Goal: Navigation & Orientation: Find specific page/section

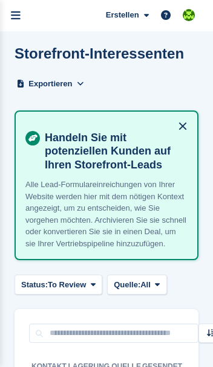
click at [18, 10] on icon "menu" at bounding box center [16, 15] width 10 height 11
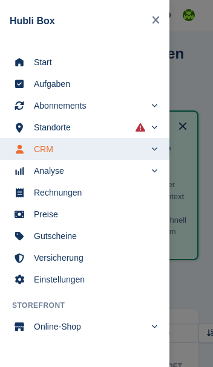
click at [35, 60] on span "Start" at bounding box center [92, 62] width 117 height 17
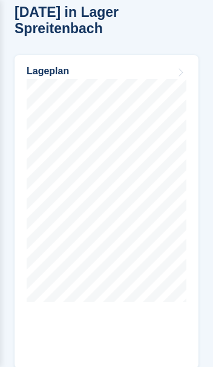
scroll to position [785, 0]
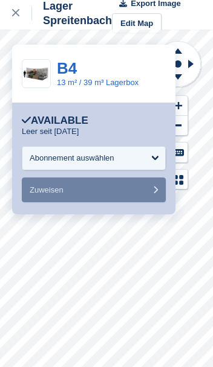
scroll to position [3, 0]
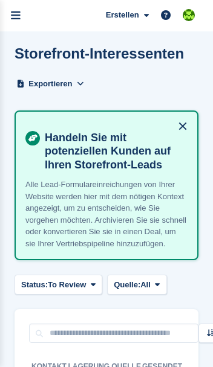
click at [18, 19] on icon "menu" at bounding box center [16, 15] width 10 height 11
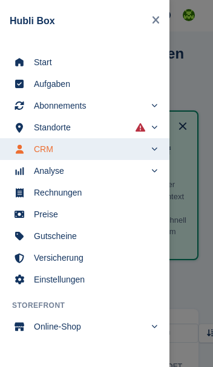
click at [74, 65] on span "Start" at bounding box center [92, 62] width 117 height 17
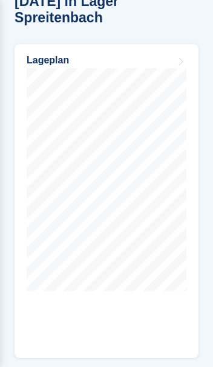
scroll to position [806, 0]
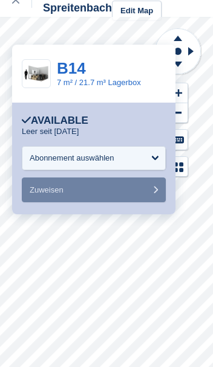
scroll to position [16, 0]
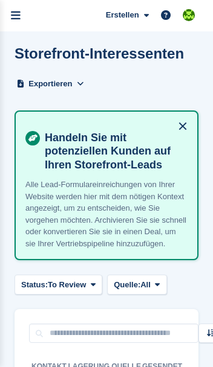
click at [22, 25] on link "menu" at bounding box center [15, 15] width 31 height 31
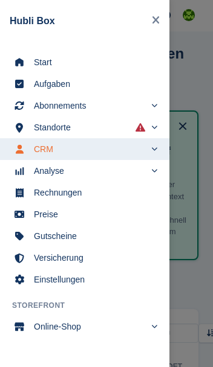
click at [35, 61] on span "Start" at bounding box center [92, 62] width 117 height 17
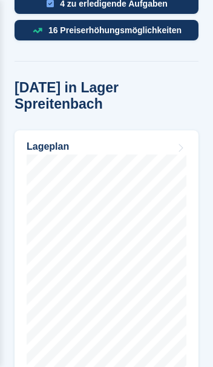
scroll to position [728, 0]
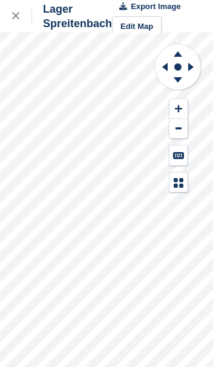
scroll to position [16, 0]
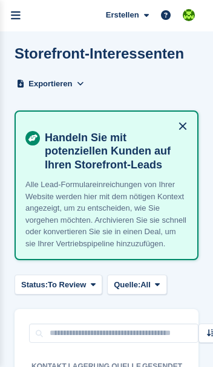
click at [17, 13] on icon "menu" at bounding box center [16, 15] width 10 height 11
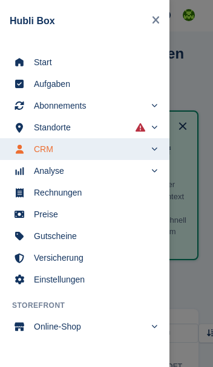
click at [46, 67] on span "Start" at bounding box center [92, 62] width 117 height 17
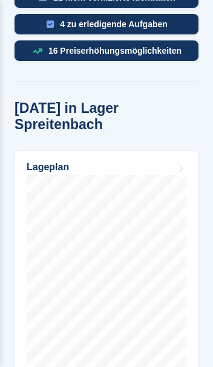
scroll to position [713, 0]
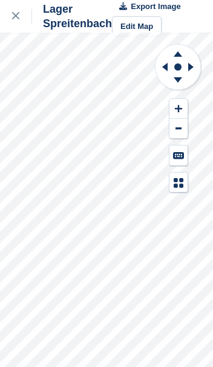
scroll to position [16, 0]
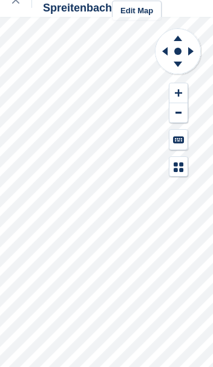
click at [184, 104] on button at bounding box center [178, 113] width 18 height 20
click at [182, 96] on button at bounding box center [178, 93] width 18 height 20
click at [181, 93] on icon at bounding box center [178, 92] width 7 height 7
click at [166, 54] on icon at bounding box center [164, 51] width 5 height 8
click at [158, 54] on icon at bounding box center [162, 51] width 15 height 31
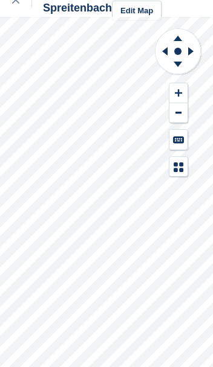
click at [171, 54] on rect at bounding box center [177, 51] width 14 height 14
click at [170, 53] on icon at bounding box center [162, 51] width 15 height 31
